Goal: Task Accomplishment & Management: Use online tool/utility

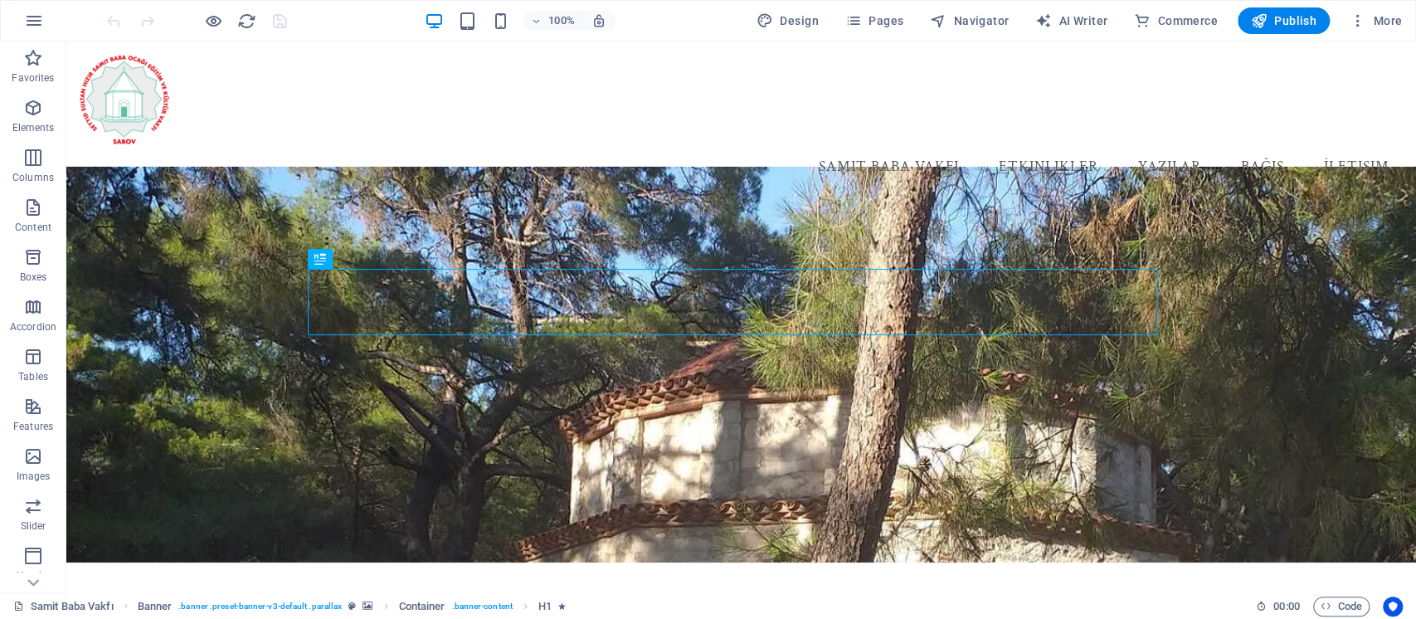
click at [898, 36] on div "100% Design Pages Navigator AI Writer Commerce Publish More" at bounding box center [708, 21] width 1414 height 40
click at [897, 30] on button "Pages" at bounding box center [874, 20] width 71 height 27
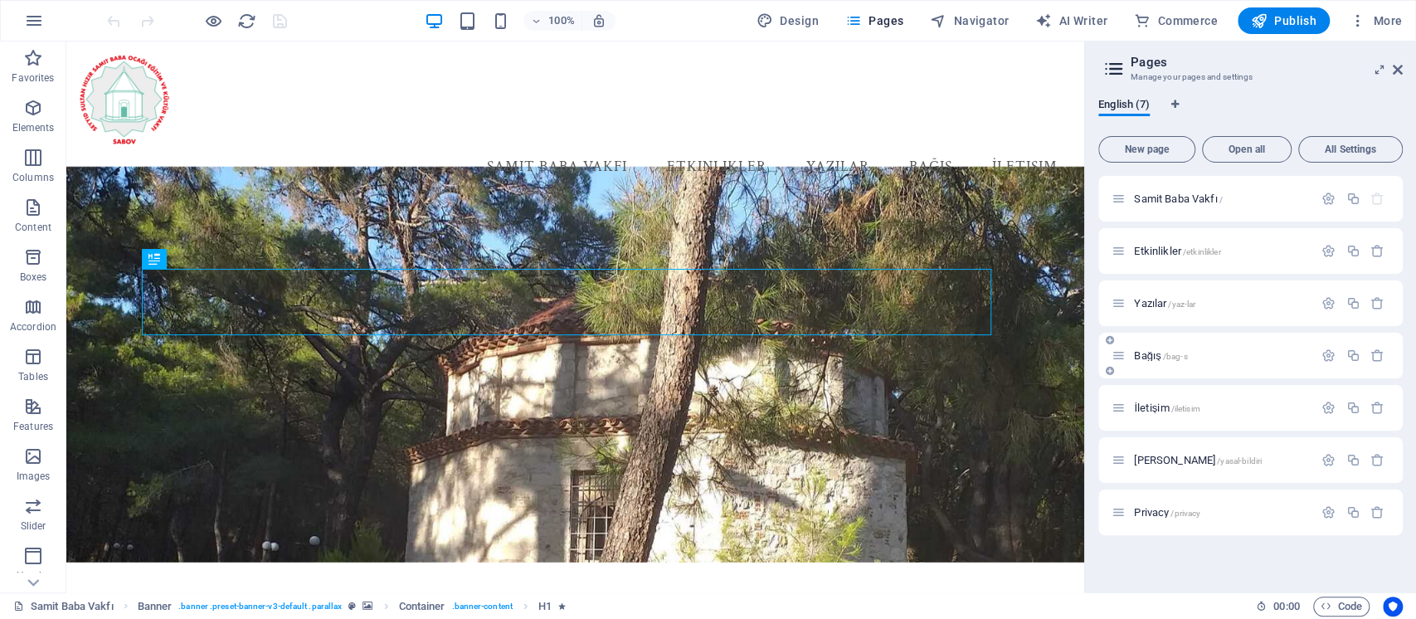
click at [1147, 348] on div "Bağış /bag-s" at bounding box center [1213, 355] width 202 height 19
click at [1147, 357] on span "Bağış /bag-s" at bounding box center [1160, 355] width 53 height 12
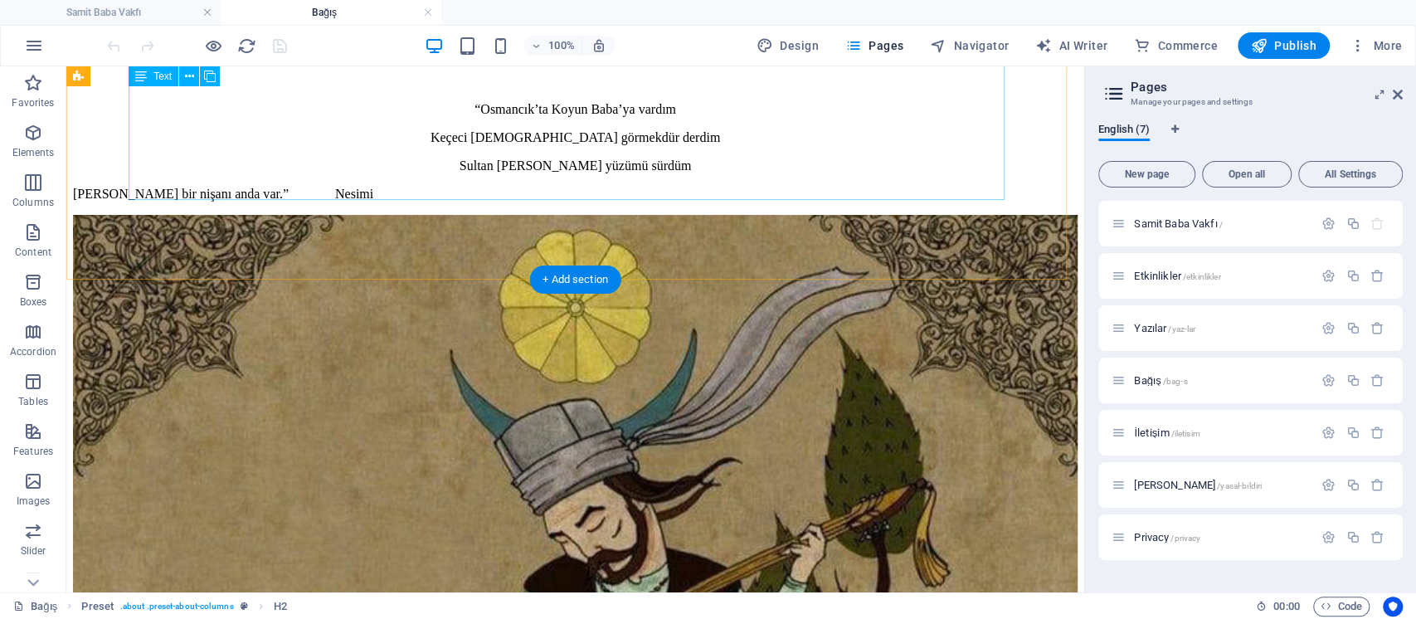
scroll to position [1106, 0]
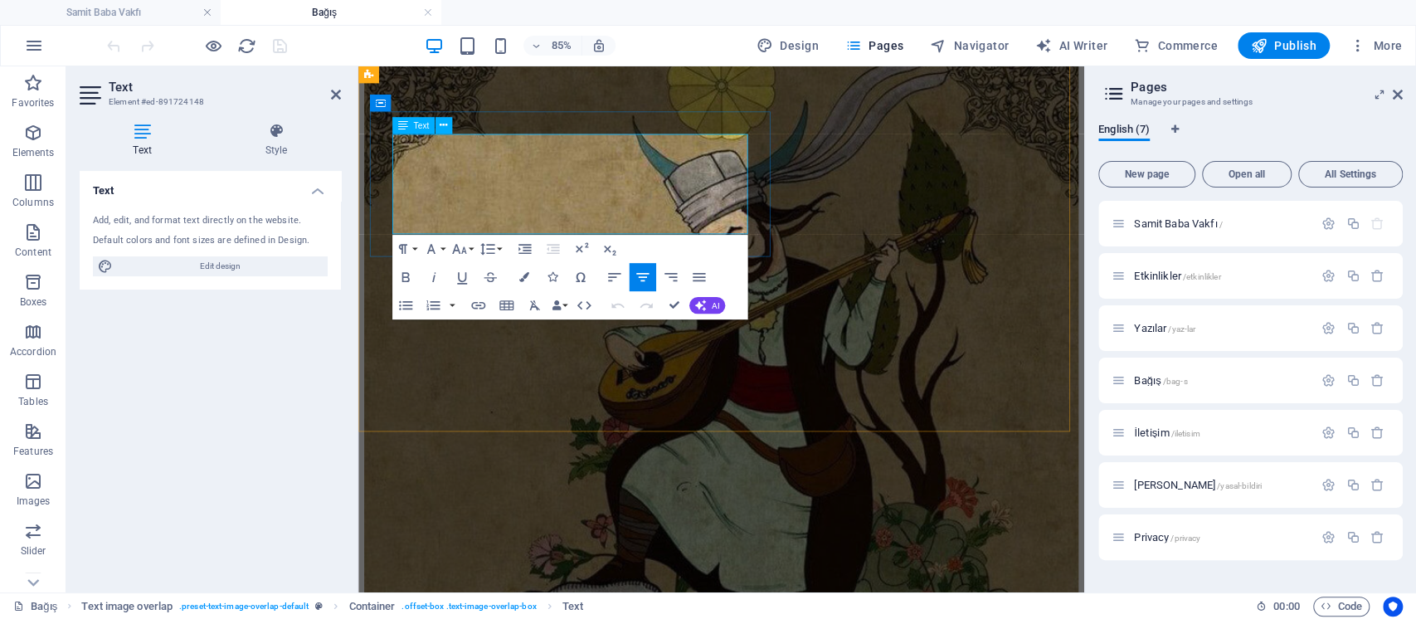
scroll to position [1163, 0]
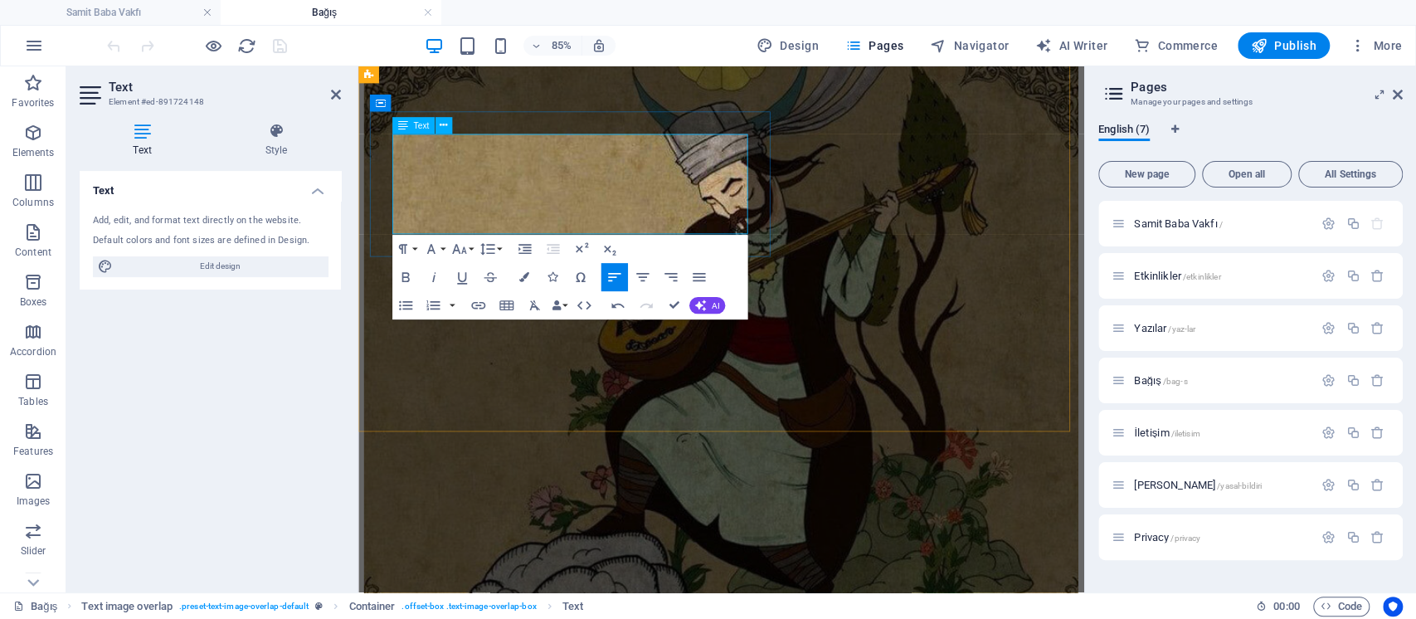
click at [658, 300] on button "Redo" at bounding box center [646, 305] width 27 height 28
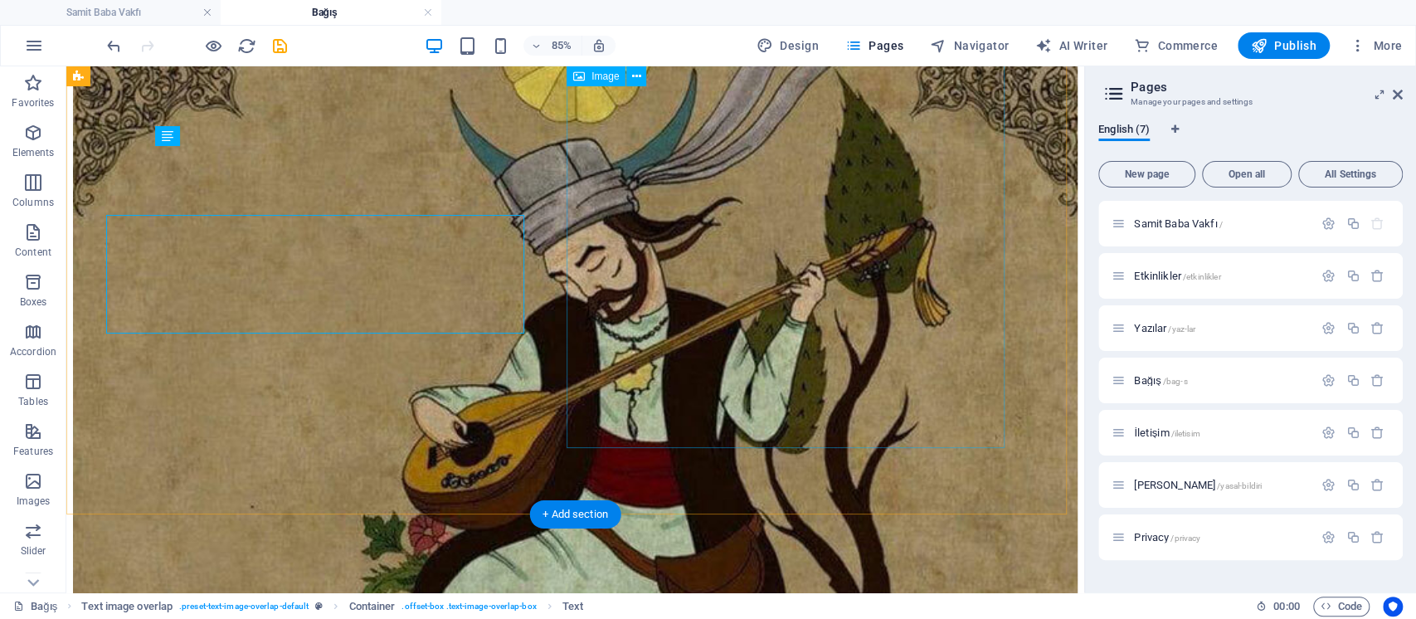
scroll to position [1094, 0]
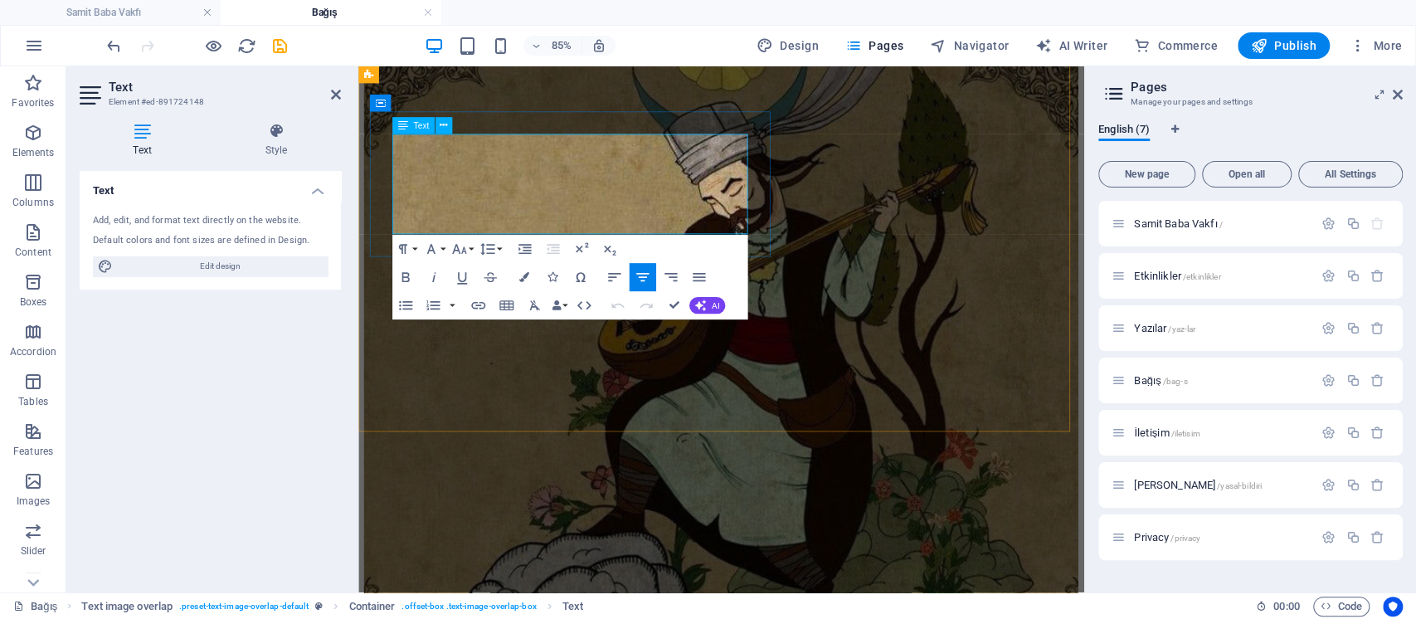
drag, startPoint x: 686, startPoint y: 299, endPoint x: 616, endPoint y: 234, distance: 95.1
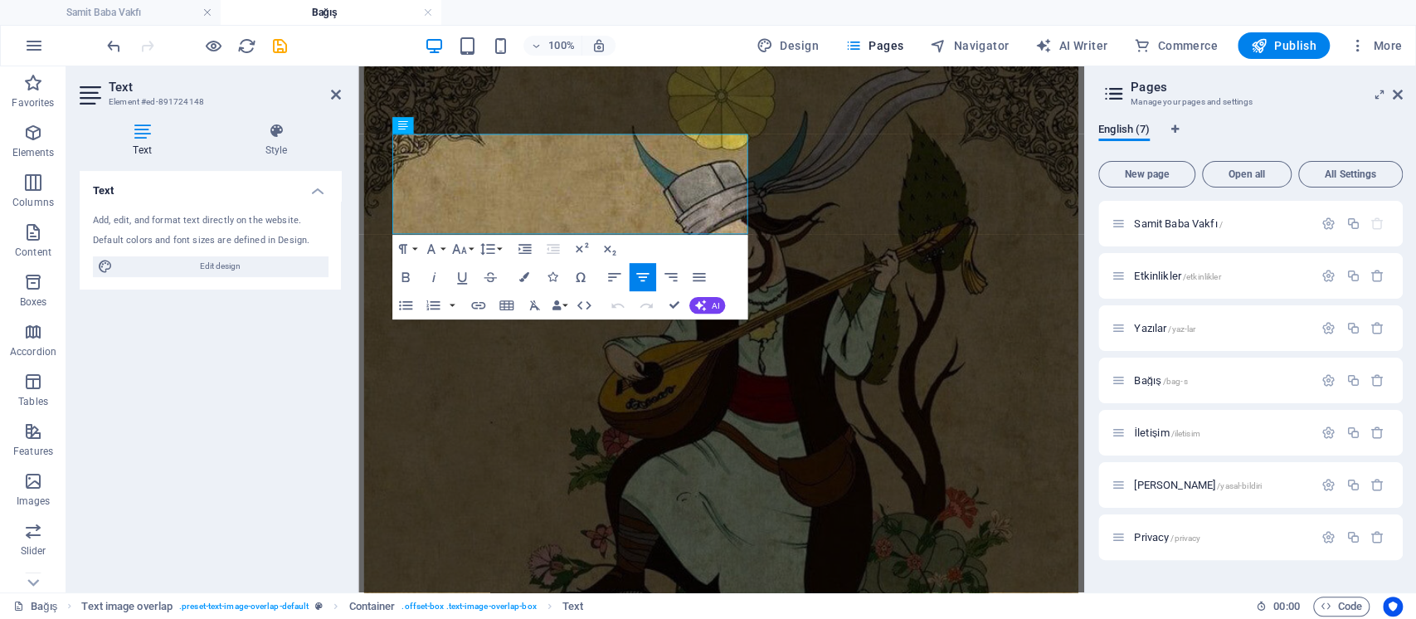
scroll to position [1163, 0]
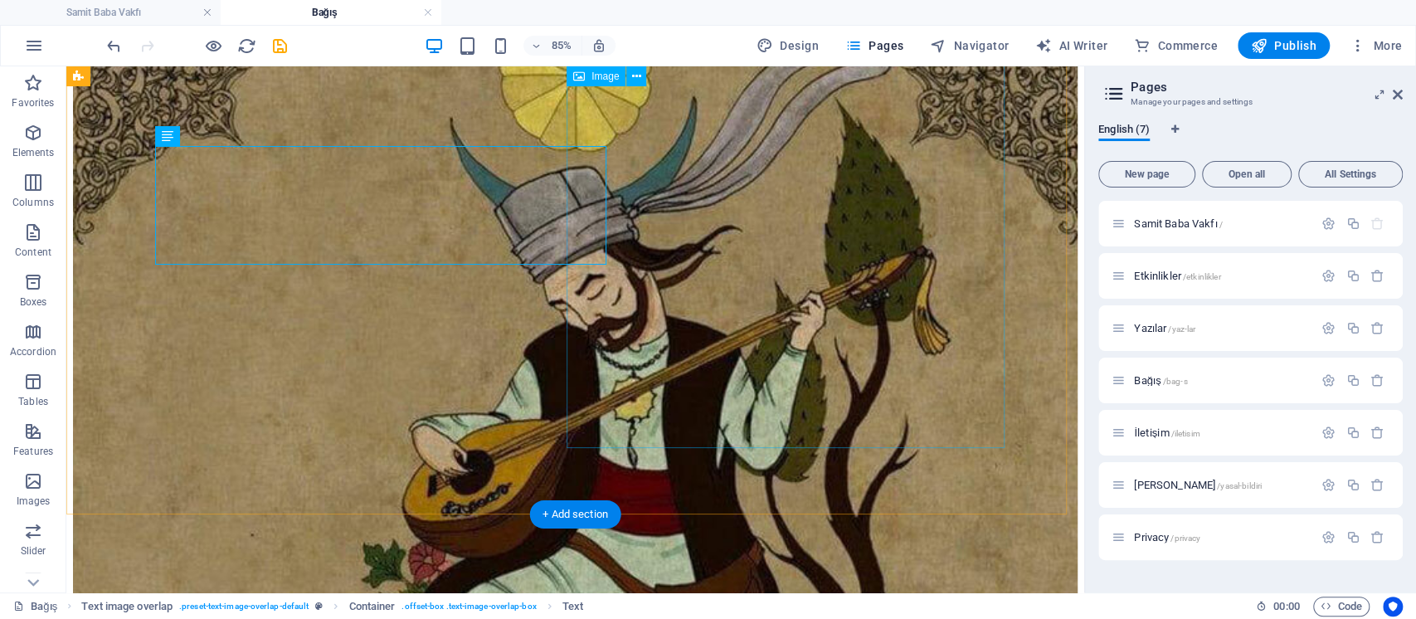
scroll to position [1094, 0]
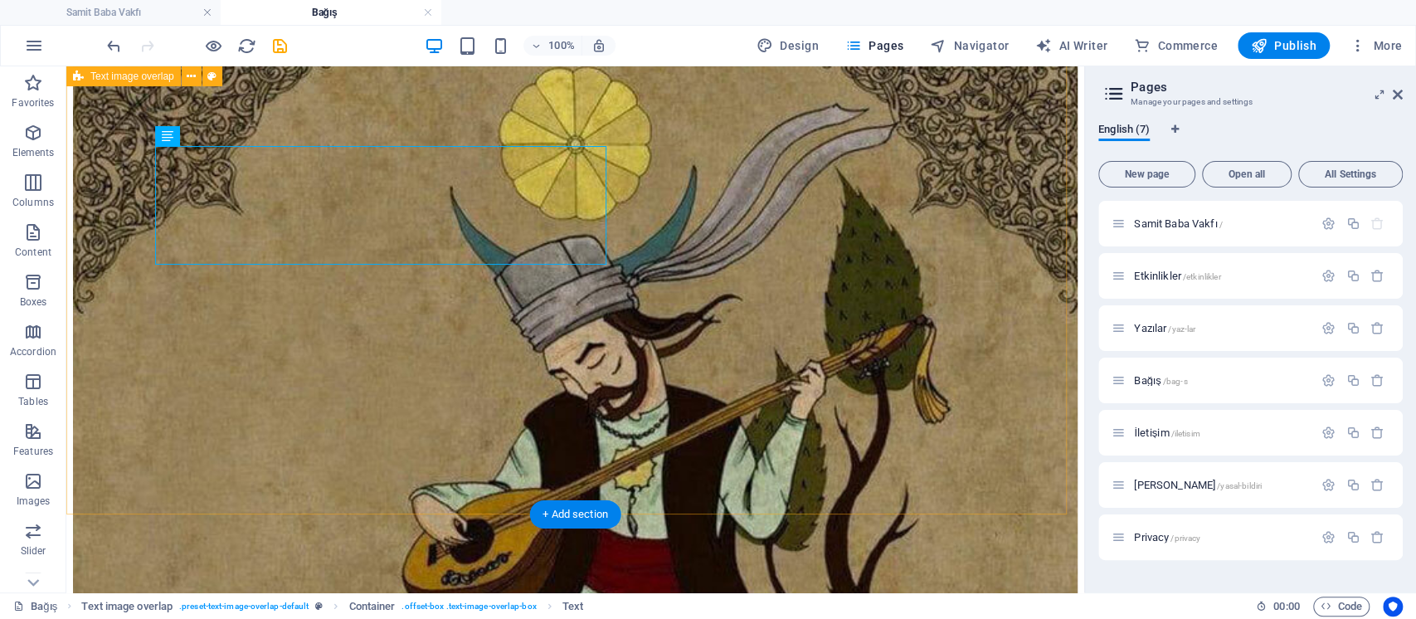
click at [441, 502] on div "“Osmancık’ta Koyun Baba’ya vardım Keçeci Baba’yı görmekdür derdim Sultan [PERSO…" at bounding box center [575, 532] width 1005 height 1271
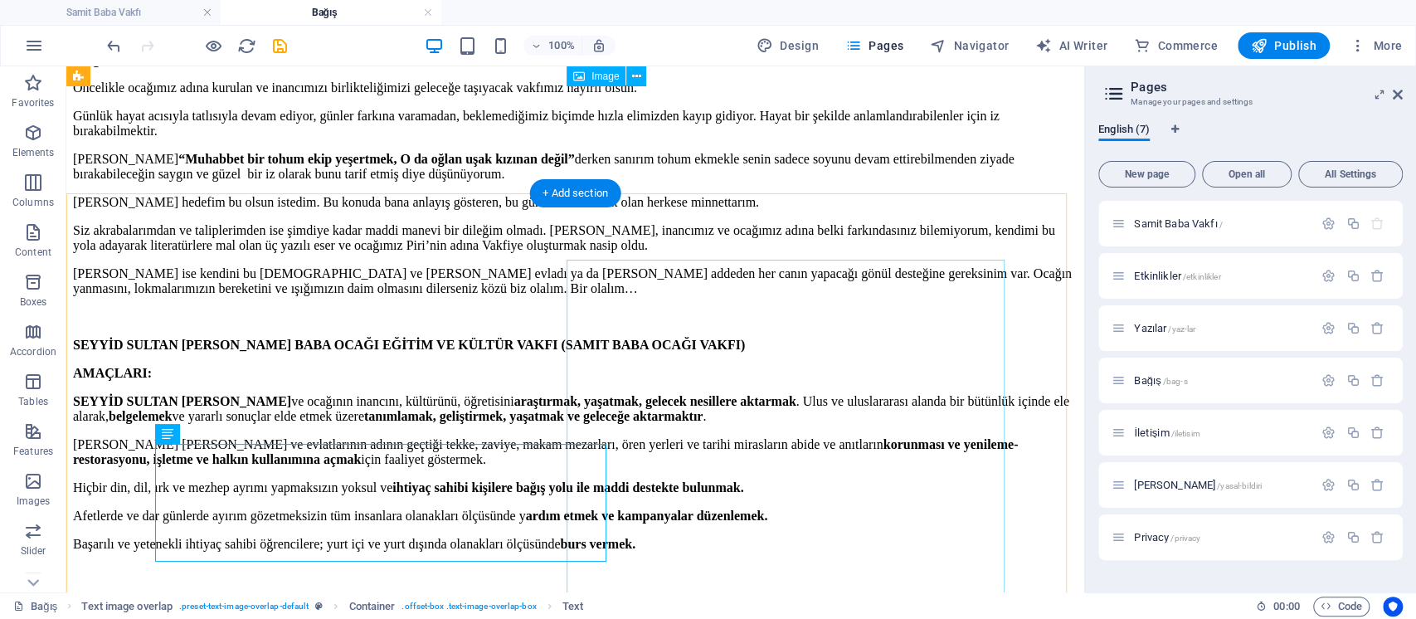
scroll to position [319, 0]
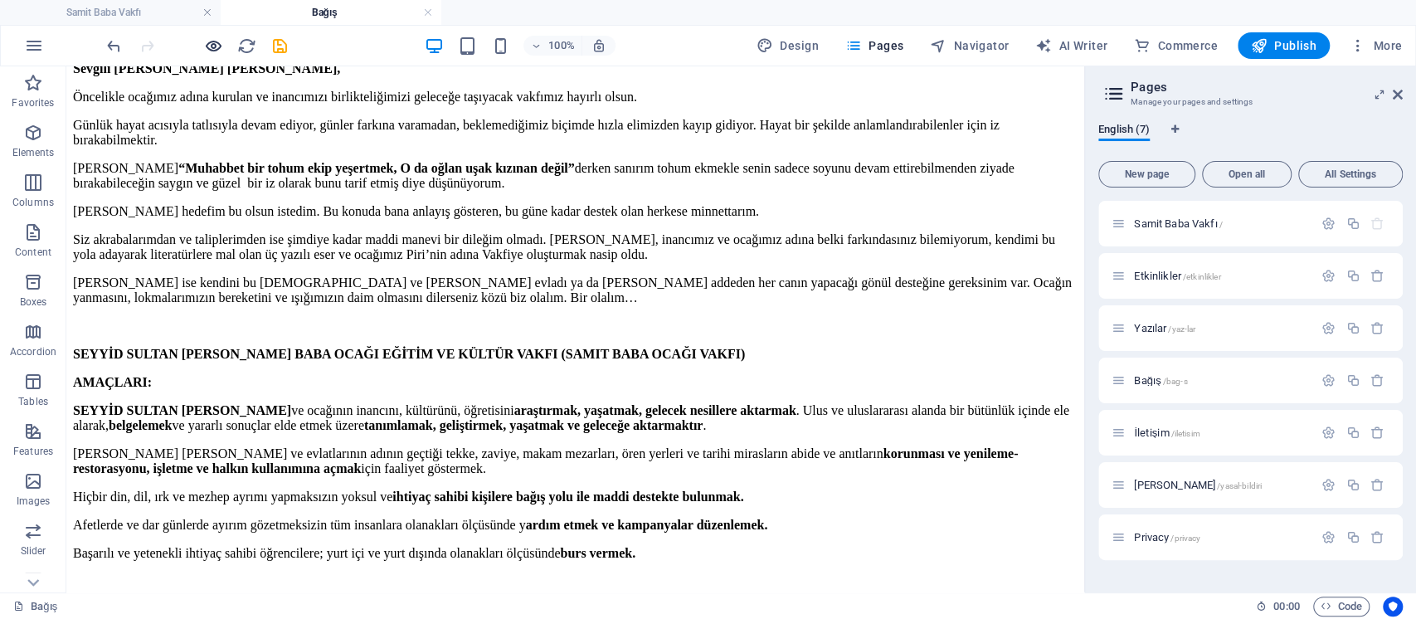
click at [216, 46] on icon "button" at bounding box center [213, 46] width 19 height 19
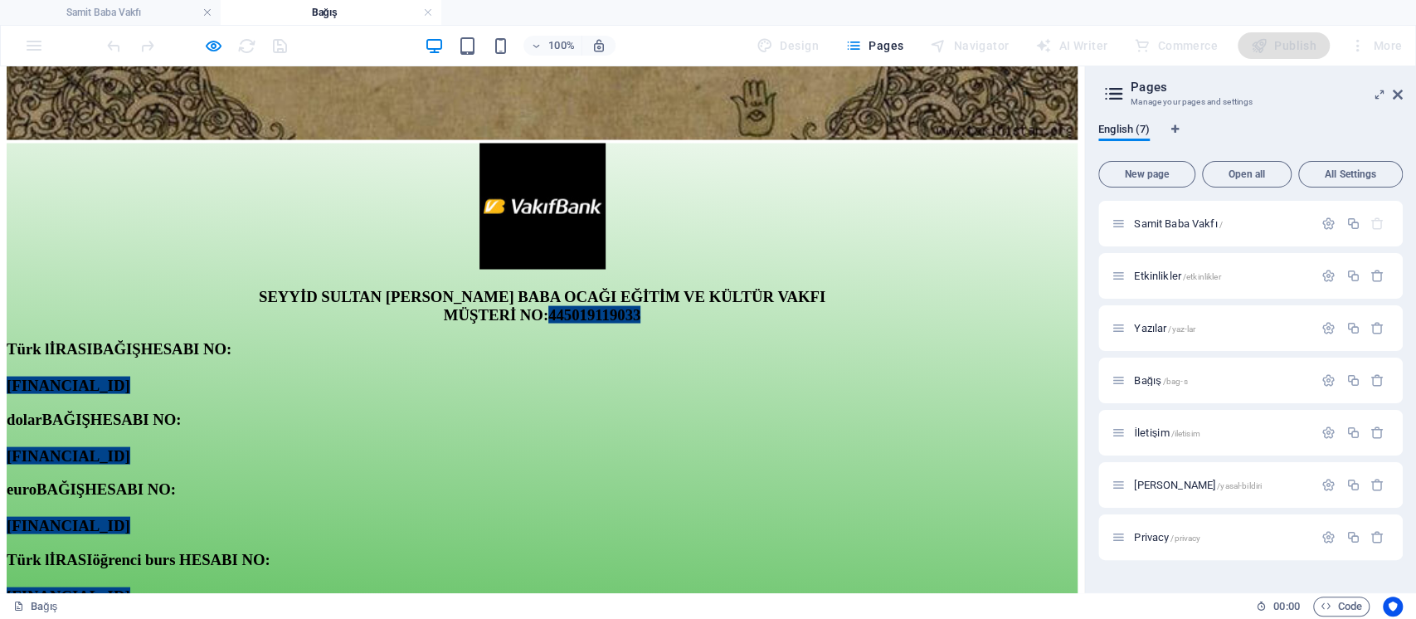
scroll to position [2222, 0]
